Goal: Task Accomplishment & Management: Use online tool/utility

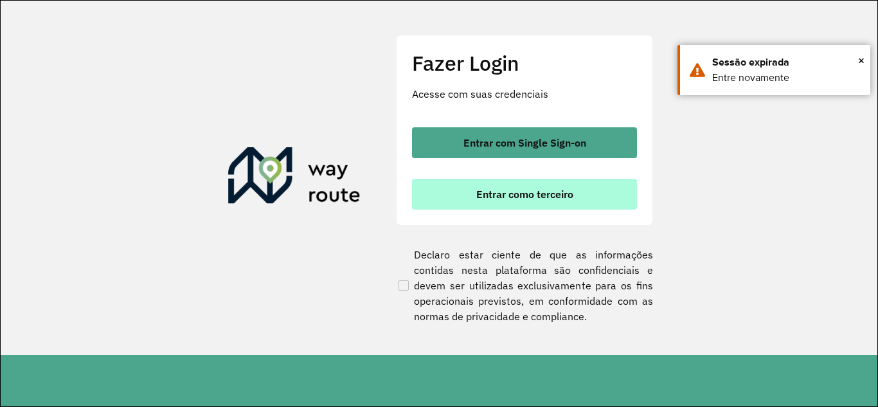
click at [530, 194] on span "Entrar como terceiro" at bounding box center [524, 194] width 97 height 10
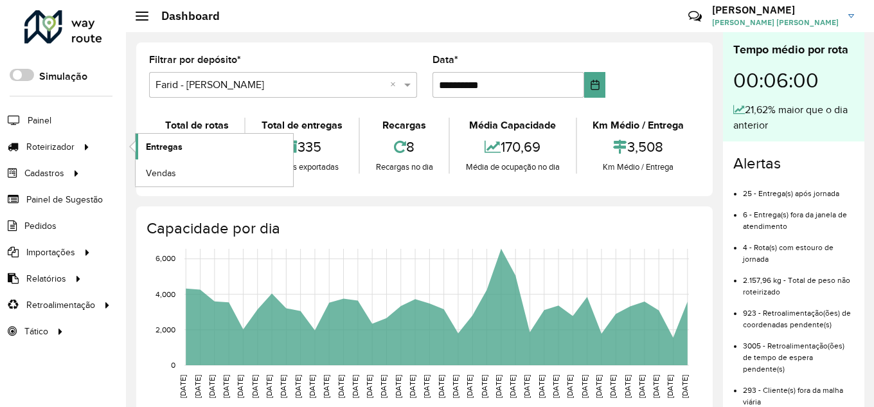
click at [149, 145] on span "Entregas" at bounding box center [164, 147] width 37 height 14
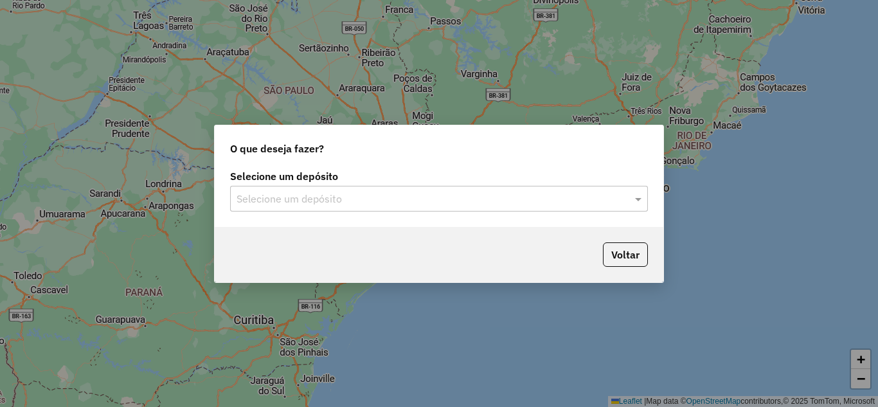
click at [357, 197] on input "text" at bounding box center [426, 199] width 379 height 15
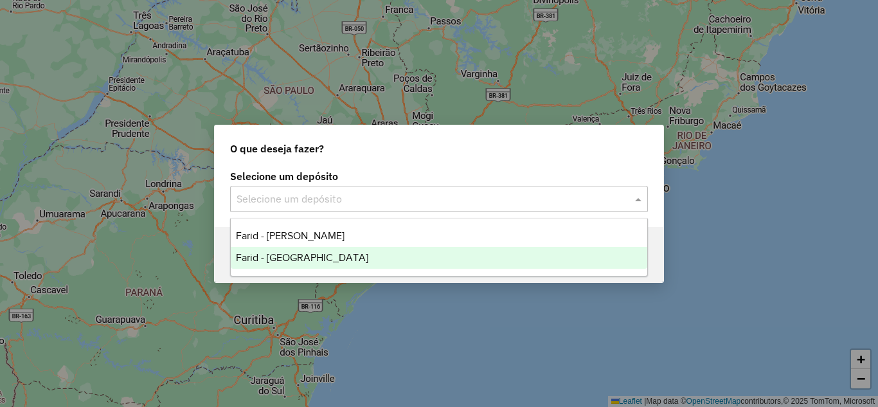
click at [320, 253] on span "Farid - [GEOGRAPHIC_DATA]" at bounding box center [302, 257] width 132 height 11
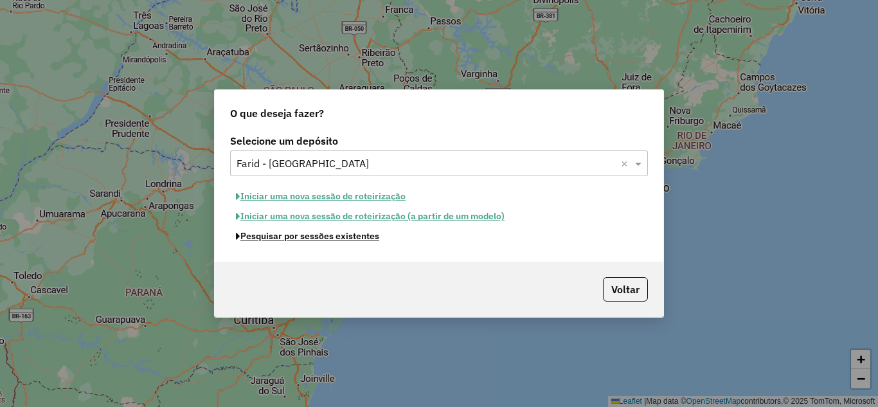
click at [323, 237] on button "Pesquisar por sessões existentes" at bounding box center [307, 236] width 155 height 20
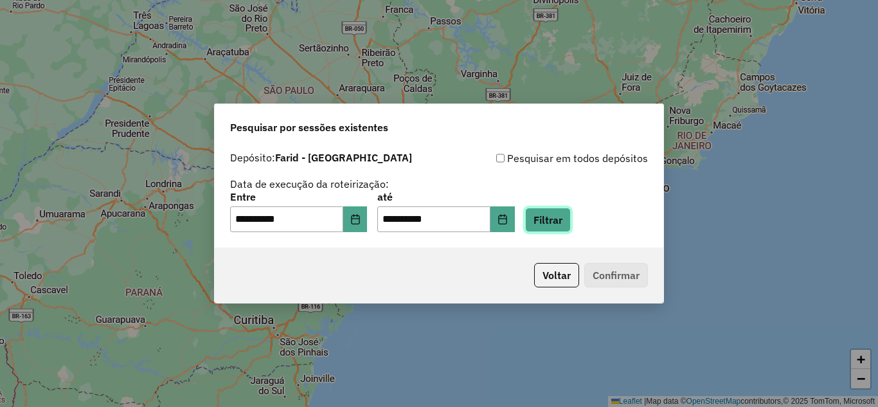
click at [571, 224] on button "Filtrar" at bounding box center [548, 220] width 46 height 24
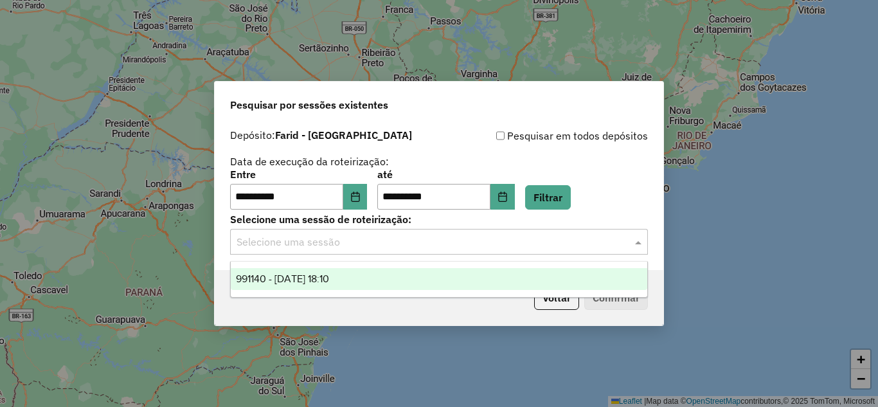
click at [307, 238] on input "text" at bounding box center [426, 242] width 379 height 15
click at [355, 282] on div "991140 - [DATE] 18:10" at bounding box center [439, 279] width 417 height 22
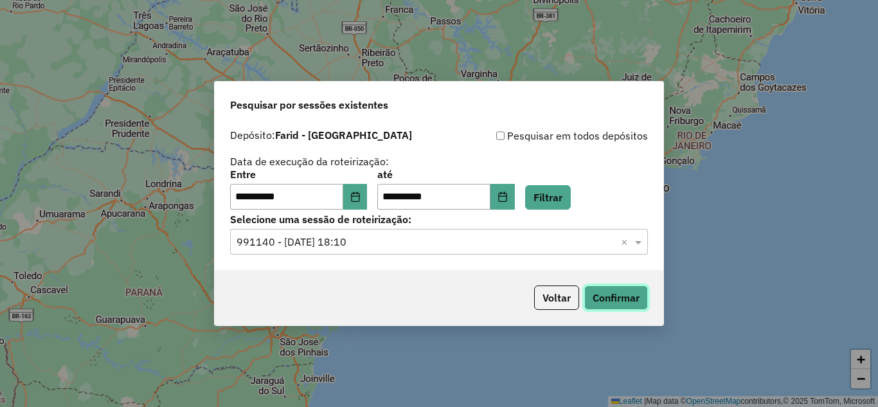
click at [637, 293] on button "Confirmar" at bounding box center [616, 297] width 64 height 24
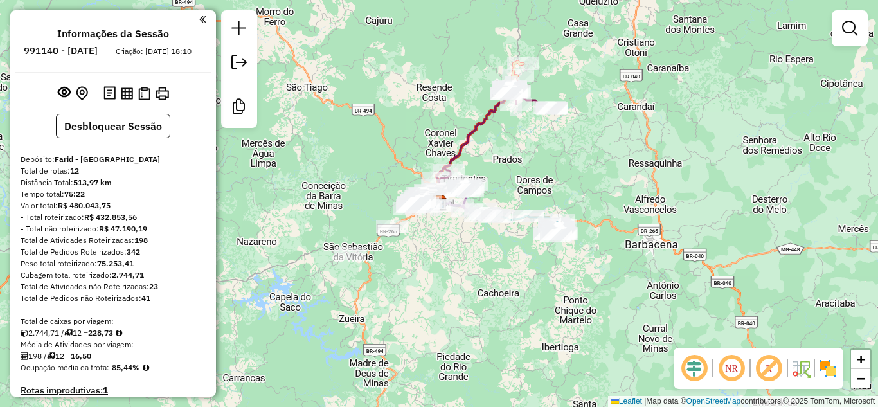
click at [828, 370] on img at bounding box center [828, 368] width 21 height 21
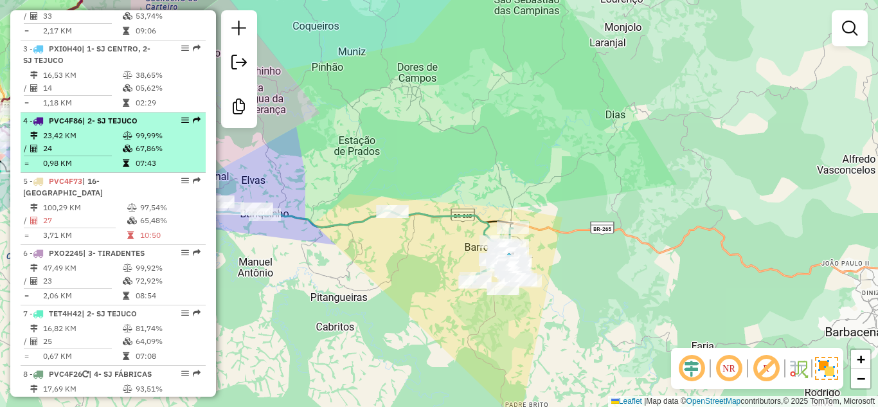
scroll to position [643, 0]
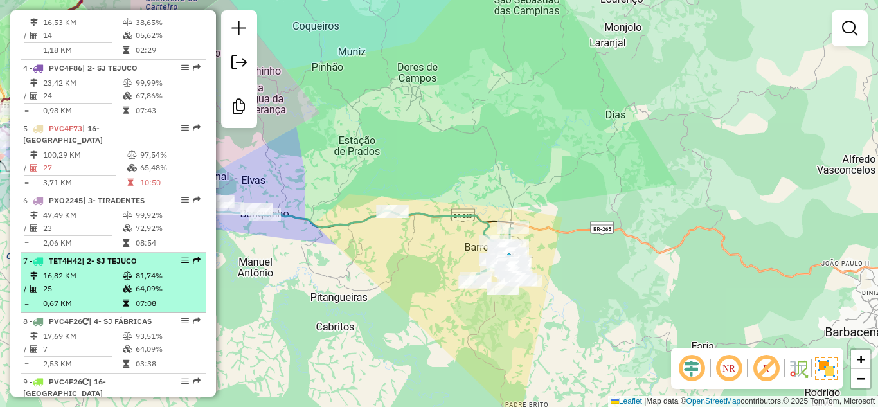
click at [82, 266] on span "TET4H42" at bounding box center [65, 261] width 33 height 10
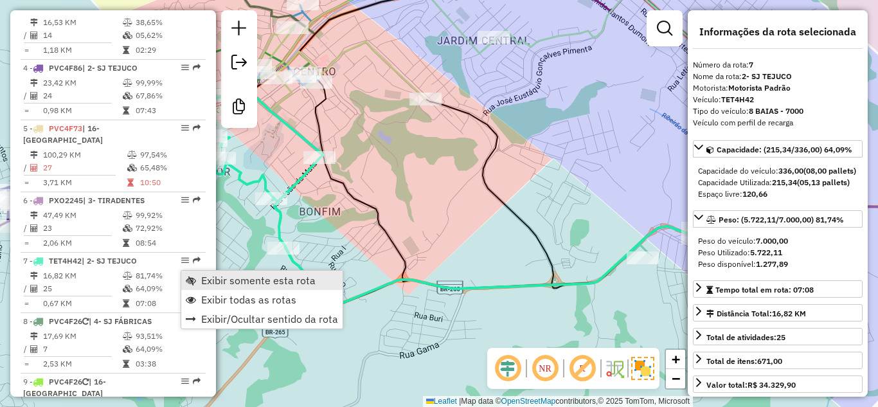
click at [213, 282] on span "Exibir somente esta rota" at bounding box center [258, 280] width 114 height 10
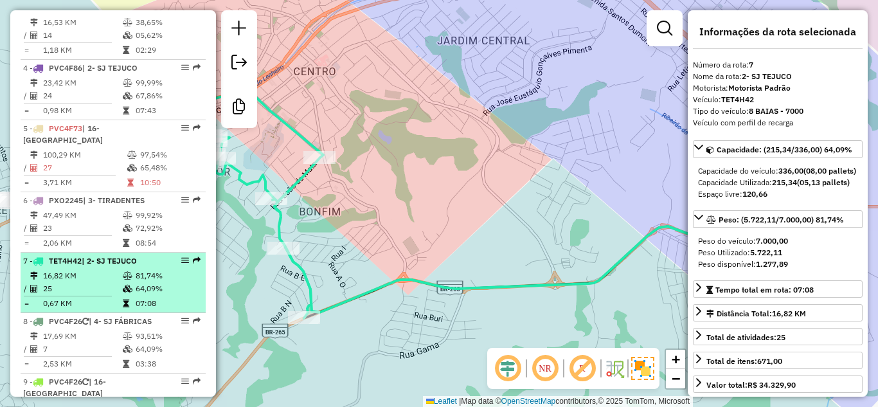
click at [131, 282] on td at bounding box center [128, 275] width 13 height 13
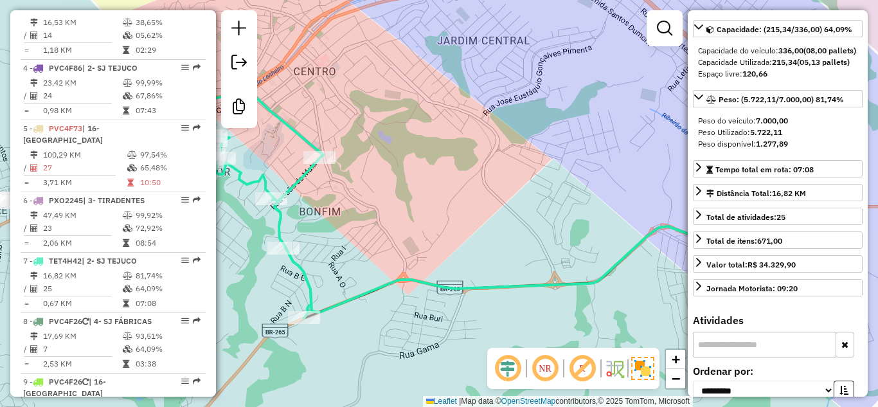
scroll to position [257, 0]
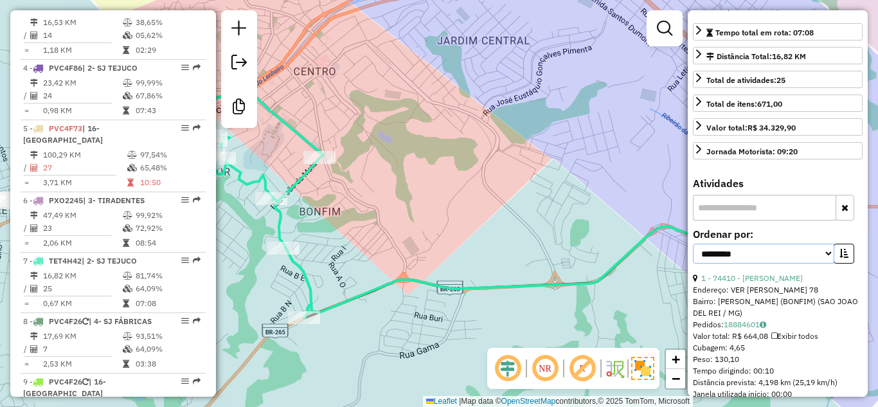
drag, startPoint x: 820, startPoint y: 271, endPoint x: 814, endPoint y: 284, distance: 15.0
click at [820, 264] on select "**********" at bounding box center [763, 254] width 141 height 20
select select "*********"
click at [693, 264] on select "**********" at bounding box center [763, 254] width 141 height 20
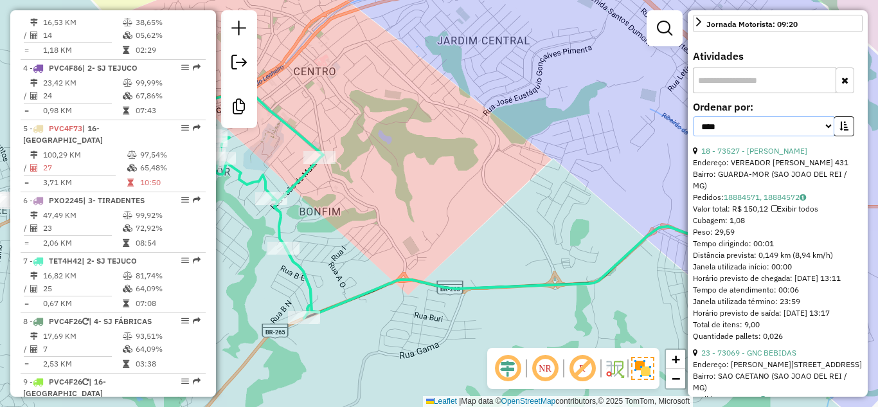
scroll to position [386, 0]
click at [844, 129] on icon "button" at bounding box center [844, 124] width 9 height 9
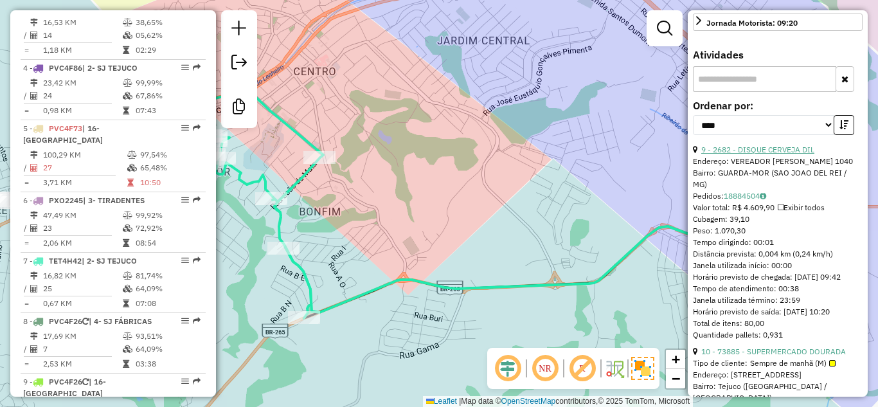
click at [789, 154] on link "9 - 2682 - DISQUE CERVEJA DIL" at bounding box center [757, 150] width 113 height 10
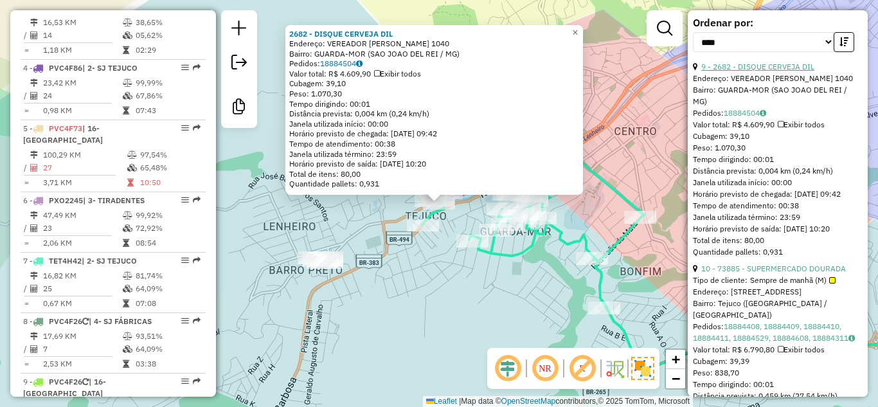
scroll to position [579, 0]
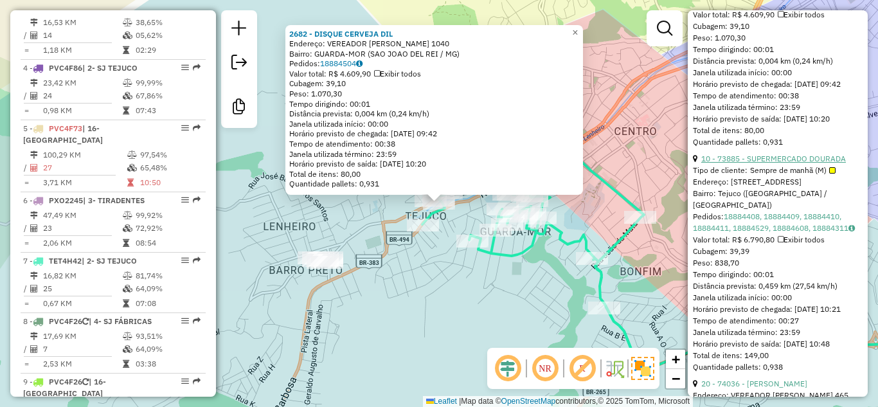
click at [779, 163] on link "10 - 73885 - SUPERMERCADO DOURADA" at bounding box center [773, 159] width 145 height 10
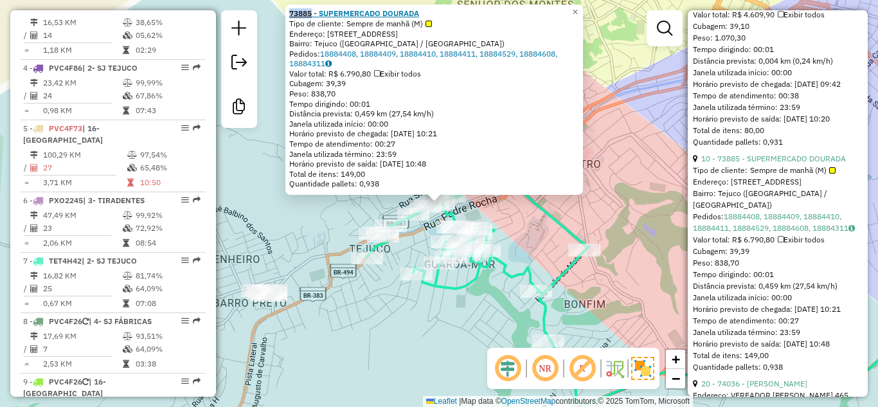
drag, startPoint x: 291, startPoint y: 12, endPoint x: 317, endPoint y: 12, distance: 26.4
click at [317, 12] on div "73885 - SUPERMERCADO DOURADA Tipo de cliente: Sempre de manhã (M) Endereço: Ave…" at bounding box center [434, 100] width 298 height 190
copy strong "73885"
